Goal: Information Seeking & Learning: Learn about a topic

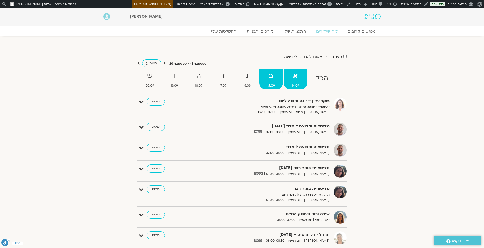
click at [269, 79] on strong "ב" at bounding box center [270, 76] width 23 height 11
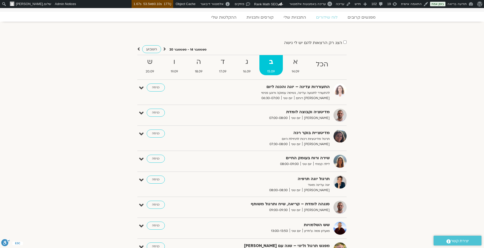
scroll to position [15, 0]
click at [243, 61] on strong "ג" at bounding box center [246, 61] width 23 height 11
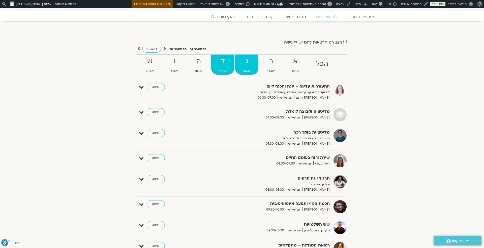
click at [223, 63] on strong "ד" at bounding box center [222, 61] width 23 height 11
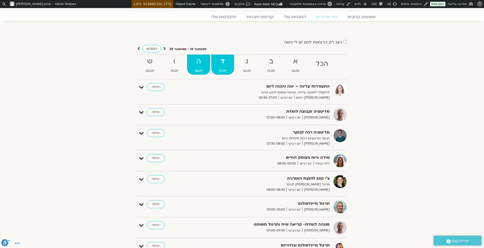
click at [200, 60] on strong "ה" at bounding box center [198, 61] width 23 height 11
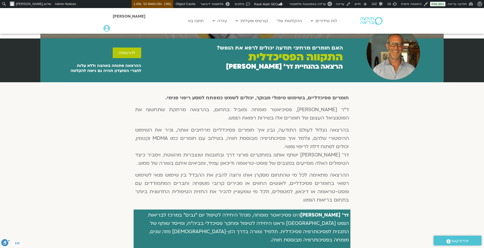
scroll to position [89, 0]
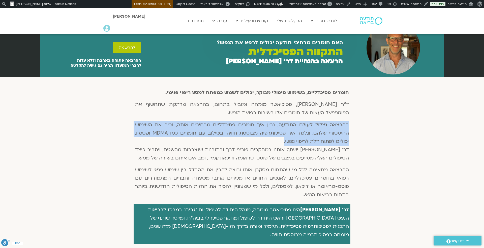
drag, startPoint x: 350, startPoint y: 124, endPoint x: 244, endPoint y: 141, distance: 107.3
click at [244, 141] on div "חומרים פסיכדליים, בשימוש טיפולי מבוקר, יכולים לשמש כמפתח למסע ריפוי פנימי. ד"ר …" at bounding box center [242, 145] width 217 height 117
copy p "בהרצאה נצלול לעולם התודעה, נבין איך חומרים פסיכדליים מרחיבים אותה, נכיר את השימ…"
